Goal: Information Seeking & Learning: Learn about a topic

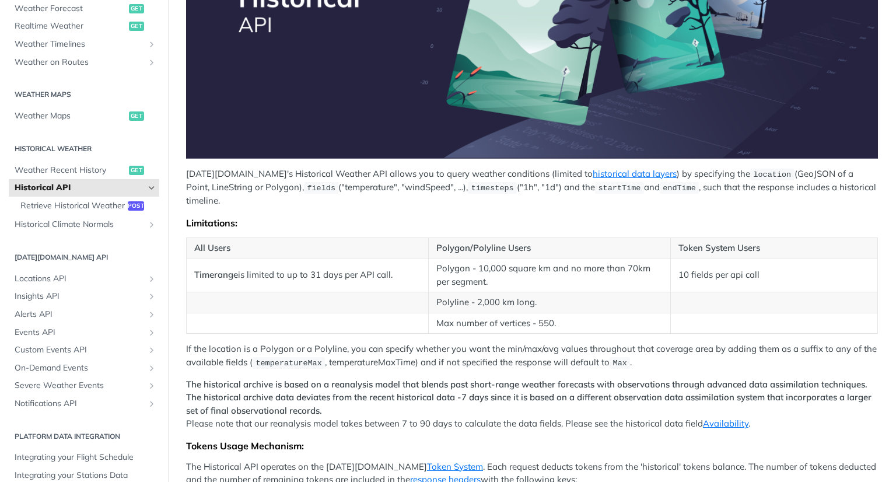
scroll to position [265, 0]
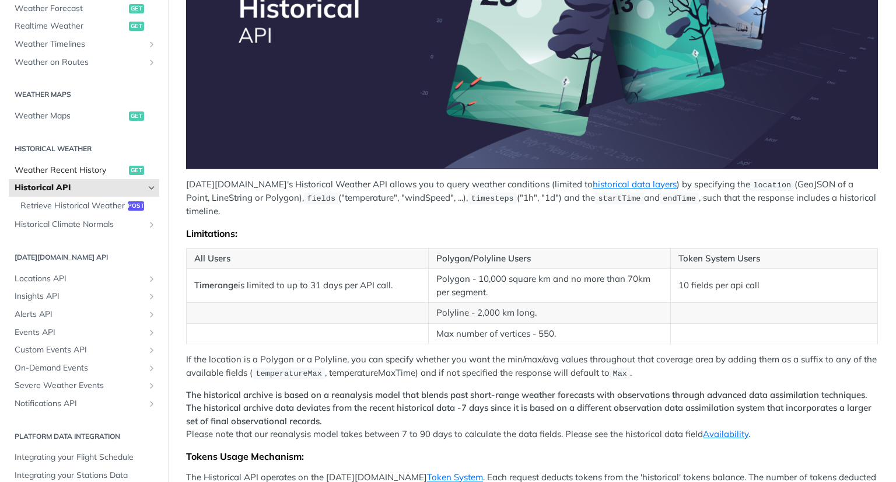
click at [79, 170] on span "Weather Recent History" at bounding box center [70, 170] width 111 height 12
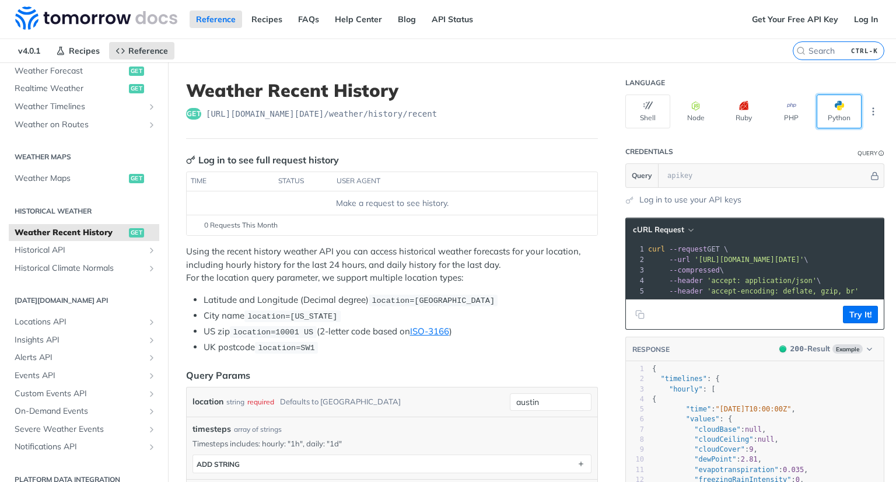
click at [824, 115] on button "Python" at bounding box center [838, 111] width 45 height 34
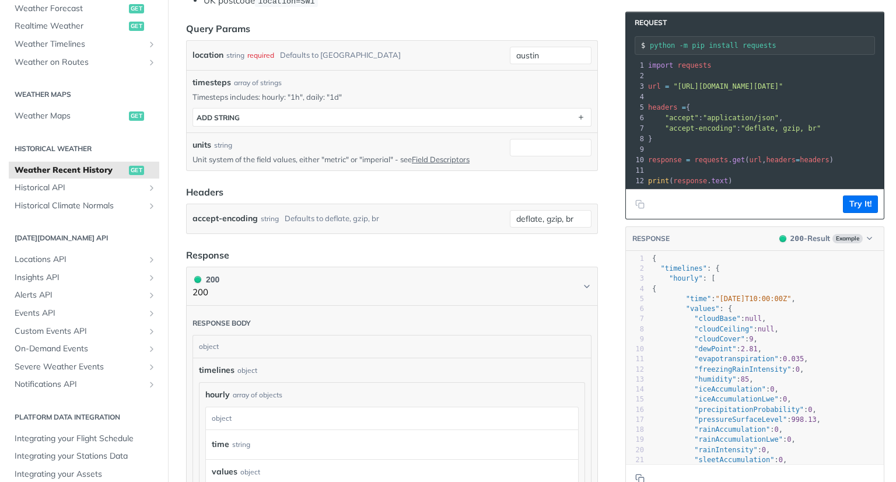
scroll to position [350, 0]
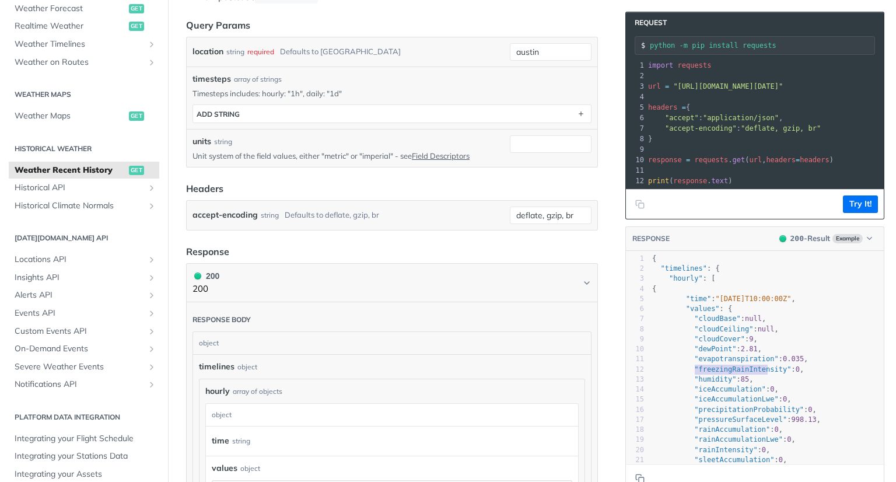
type textarea "freezingRainIntensit"
drag, startPoint x: 686, startPoint y: 377, endPoint x: 753, endPoint y: 379, distance: 67.7
click at [761, 373] on span ""freezingRainIntensity"" at bounding box center [742, 369] width 97 height 8
click at [714, 374] on pre ""freezingRainIntensity" : 0 ," at bounding box center [767, 369] width 234 height 10
click at [695, 393] on span ""iceAccumulation"" at bounding box center [730, 389] width 72 height 8
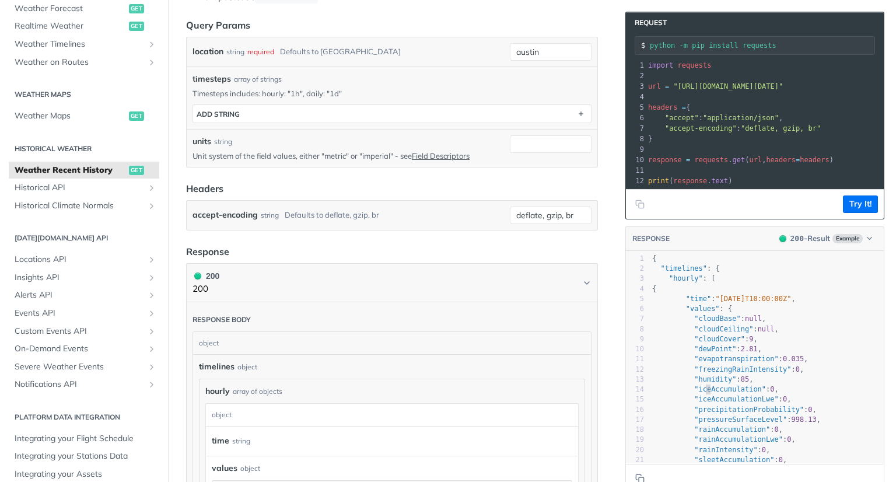
click at [664, 393] on span ""iceAccumulation" : 0 ," at bounding box center [715, 389] width 127 height 8
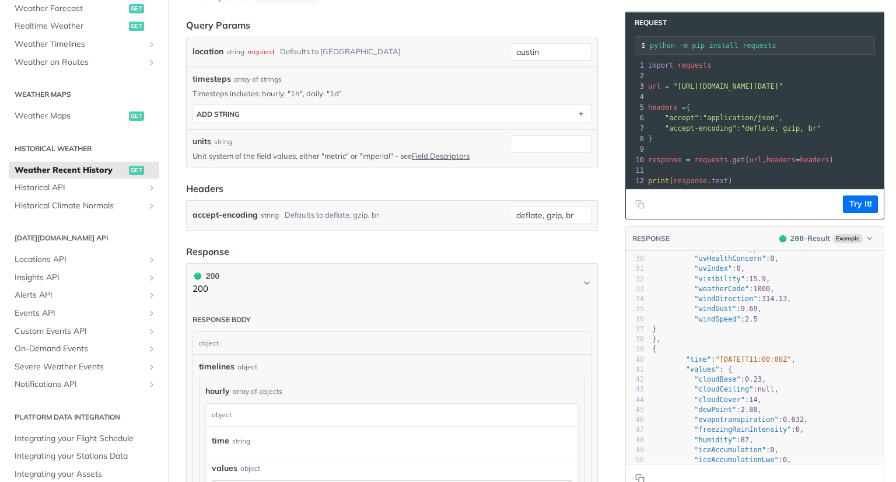
scroll to position [311, 0]
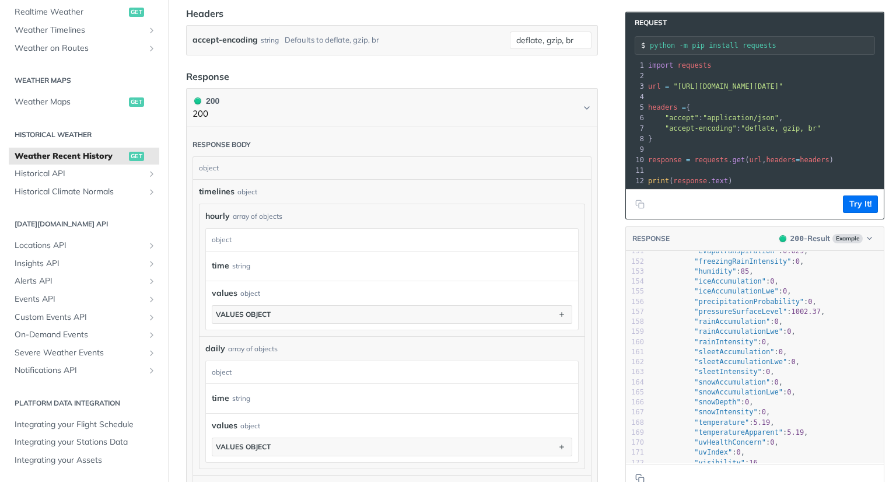
click at [273, 195] on div "timelines object hourly array of objects hourly object time string values objec…" at bounding box center [392, 326] width 386 height 283
click at [269, 214] on div "array of objects" at bounding box center [258, 216] width 50 height 10
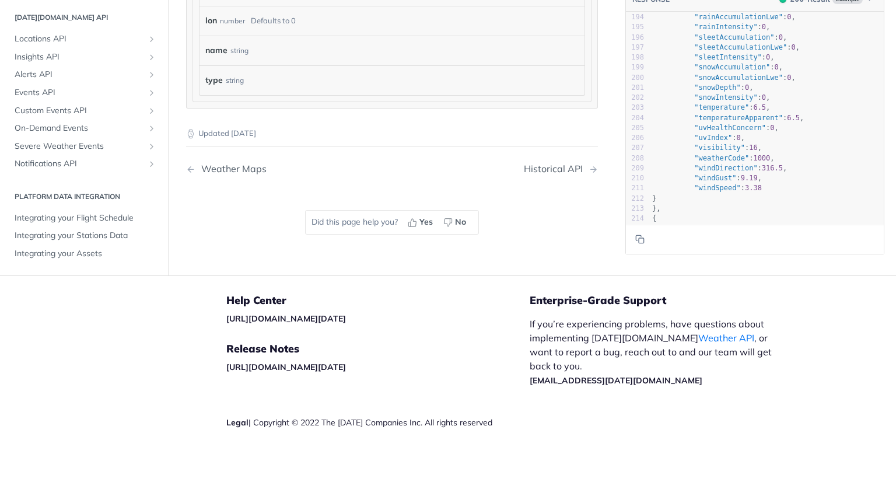
scroll to position [1978, 0]
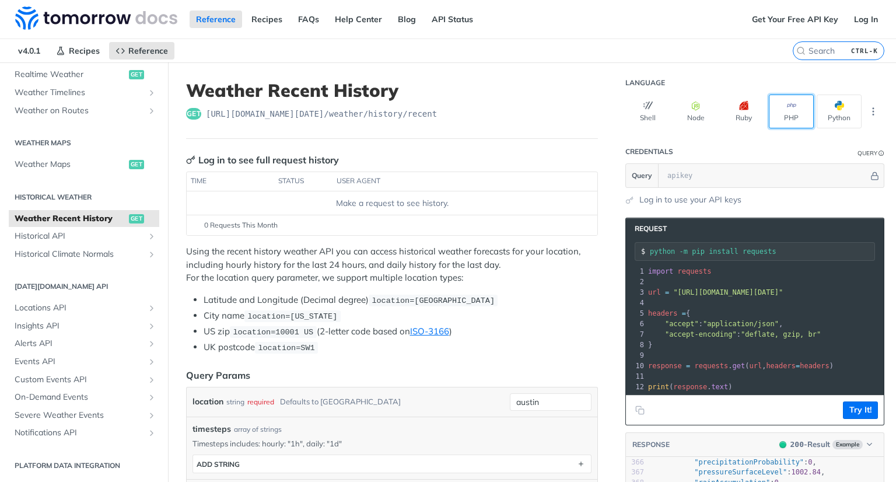
click at [771, 108] on button "PHP" at bounding box center [790, 111] width 45 height 34
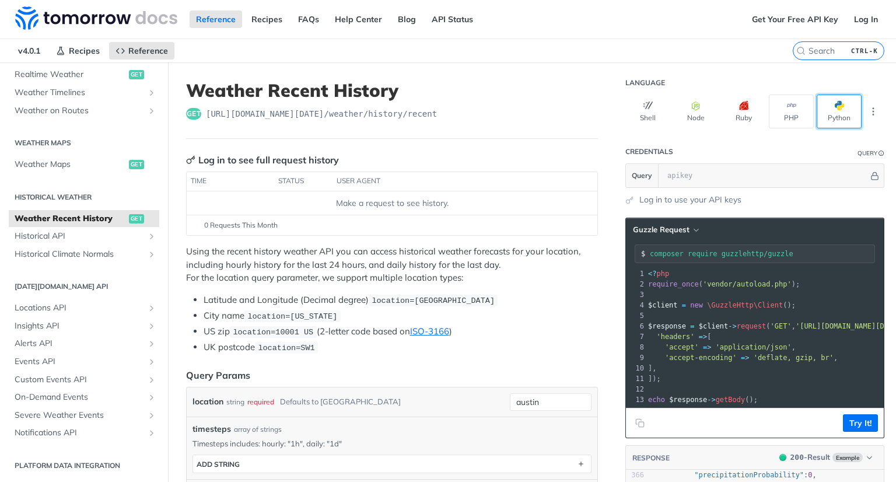
click at [844, 106] on span "button" at bounding box center [844, 105] width 0 height 9
type input "python -m pip install requests"
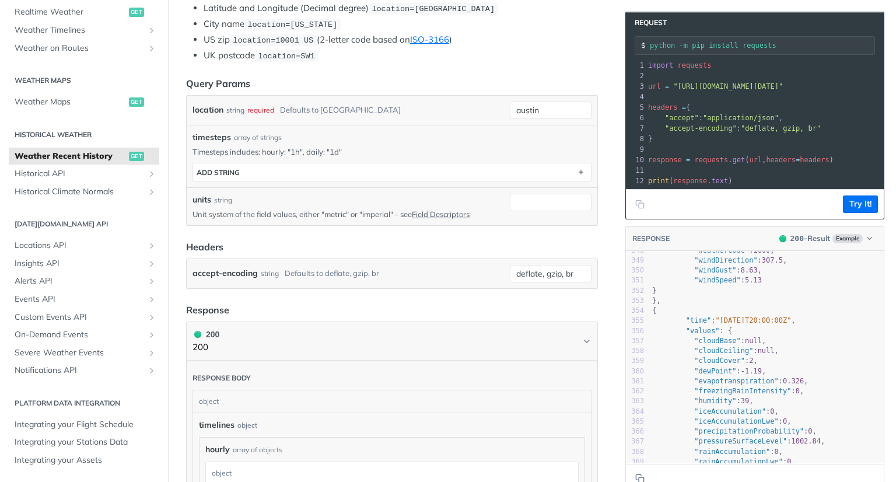
scroll to position [3554, 0]
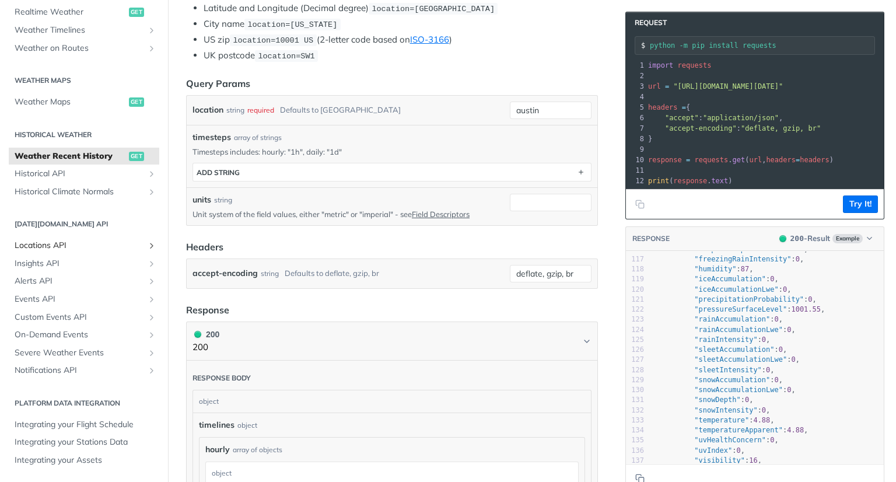
click at [103, 250] on span "Locations API" at bounding box center [79, 246] width 129 height 12
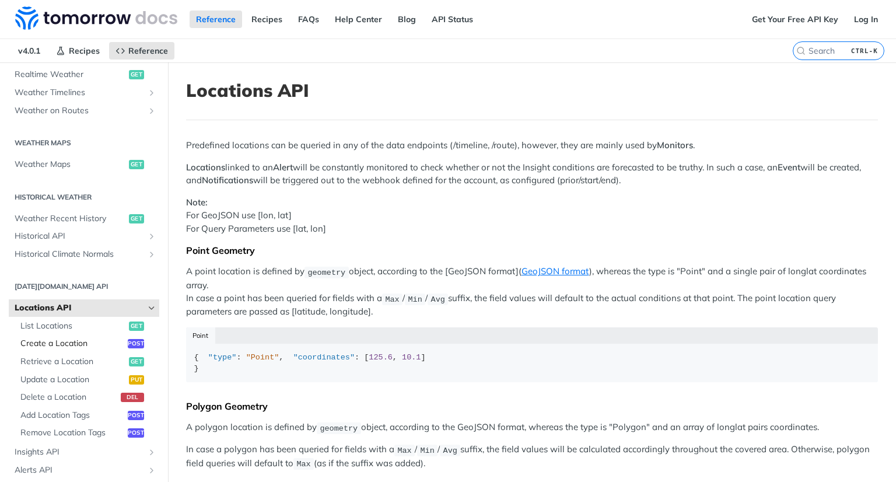
click at [78, 335] on link "Create a Location post" at bounding box center [87, 343] width 145 height 17
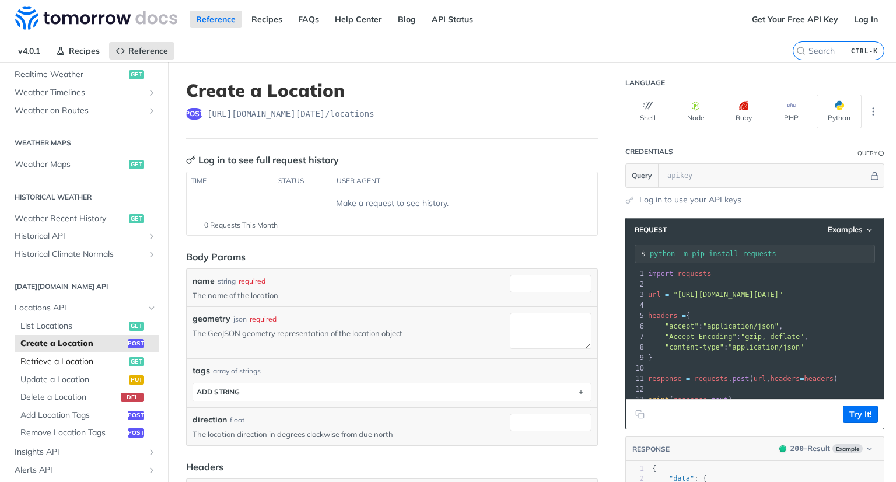
click at [80, 362] on span "Retrieve a Location" at bounding box center [73, 362] width 106 height 12
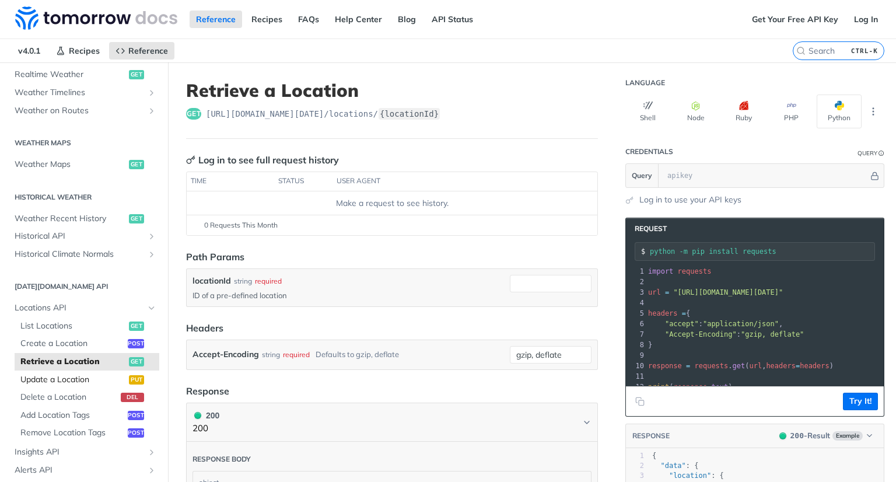
click at [69, 377] on span "Update a Location" at bounding box center [73, 380] width 106 height 12
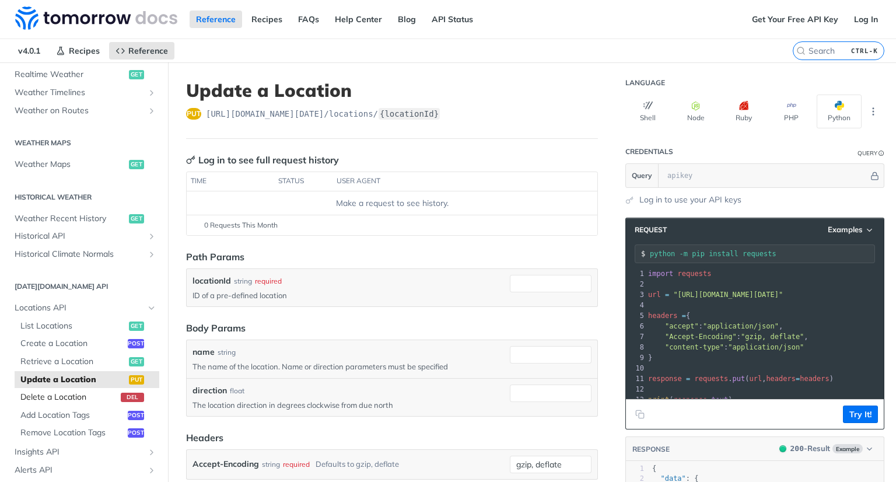
click at [61, 397] on span "Delete a Location" at bounding box center [68, 397] width 97 height 12
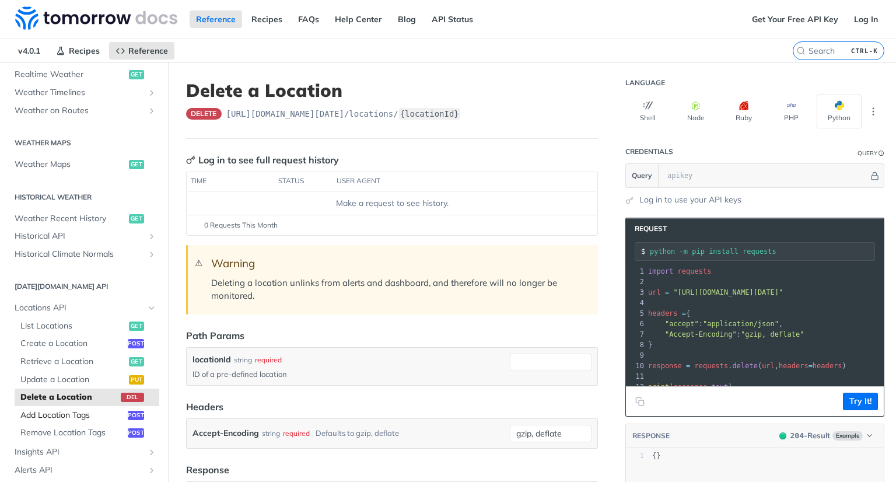
click at [58, 410] on span "Add Location Tags" at bounding box center [72, 415] width 104 height 12
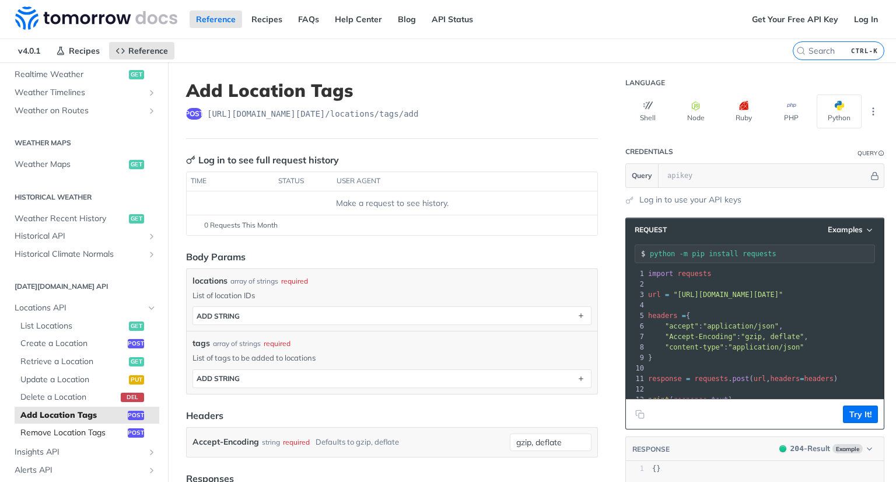
click at [51, 431] on span "Remove Location Tags" at bounding box center [72, 433] width 104 height 12
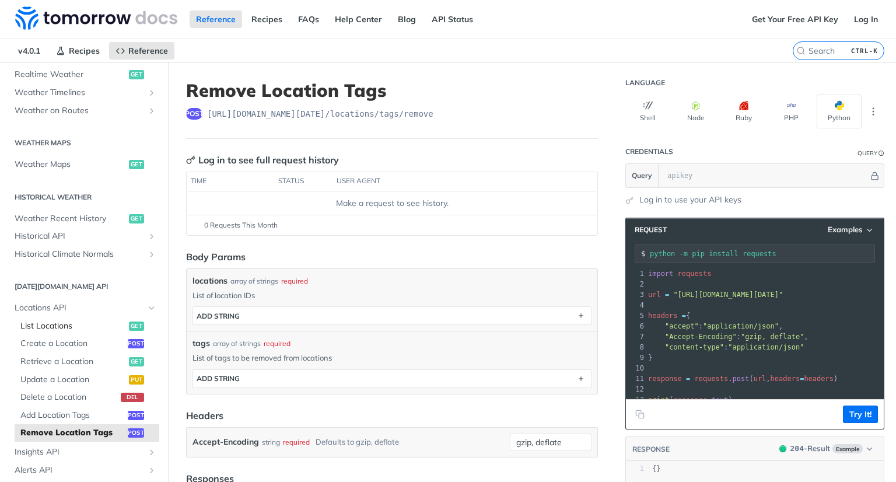
click at [45, 325] on span "List Locations" at bounding box center [73, 326] width 106 height 12
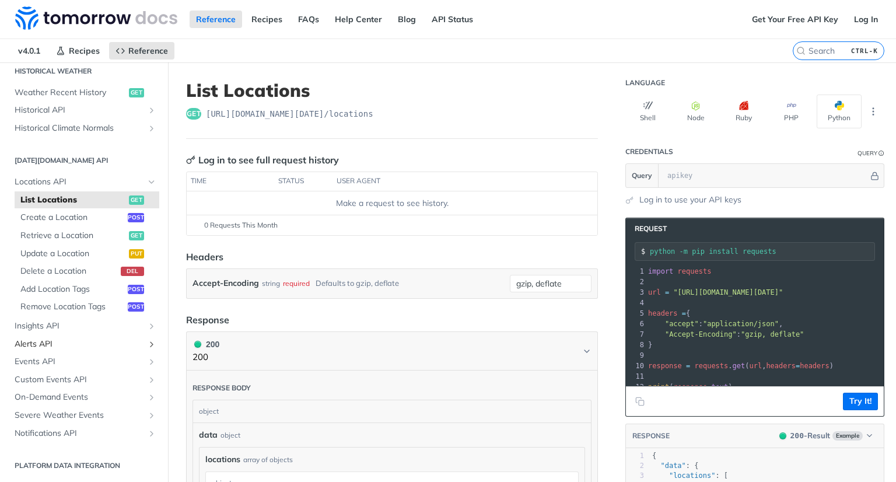
click at [45, 346] on span "Alerts API" at bounding box center [79, 344] width 129 height 12
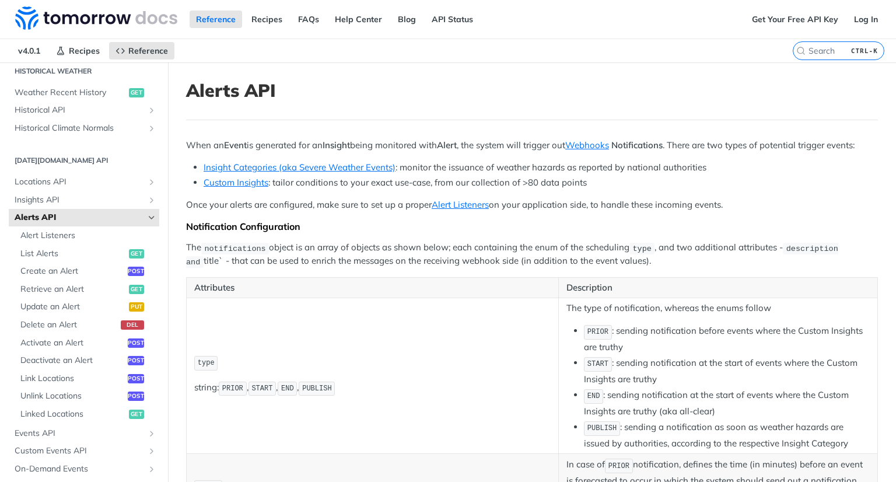
click at [148, 216] on link "Alerts API" at bounding box center [84, 217] width 150 height 17
click at [147, 217] on icon "Hide subpages for Alerts API" at bounding box center [151, 217] width 9 height 9
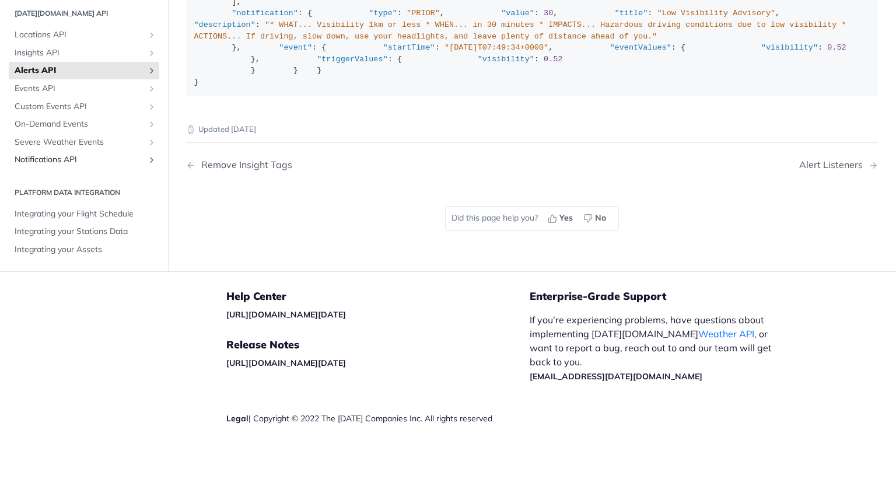
click at [58, 157] on span "Notifications API" at bounding box center [79, 160] width 129 height 12
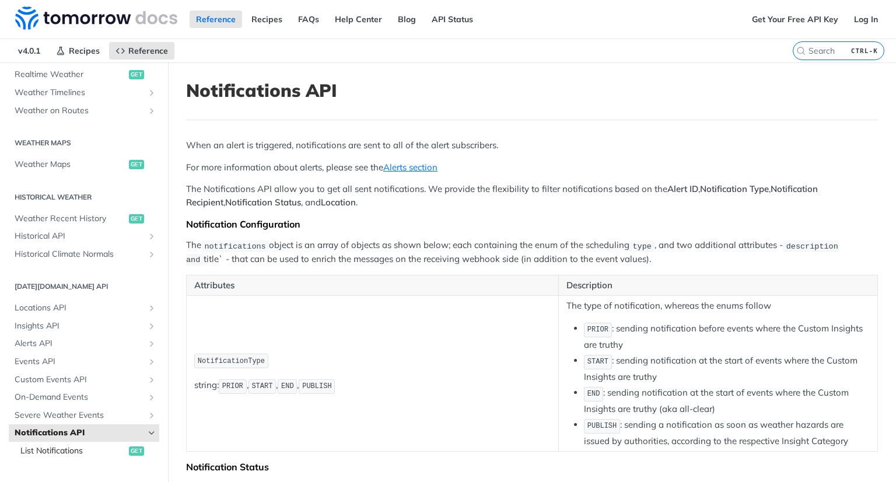
click at [79, 445] on span "List Notifications" at bounding box center [73, 451] width 106 height 12
